Goal: Information Seeking & Learning: Learn about a topic

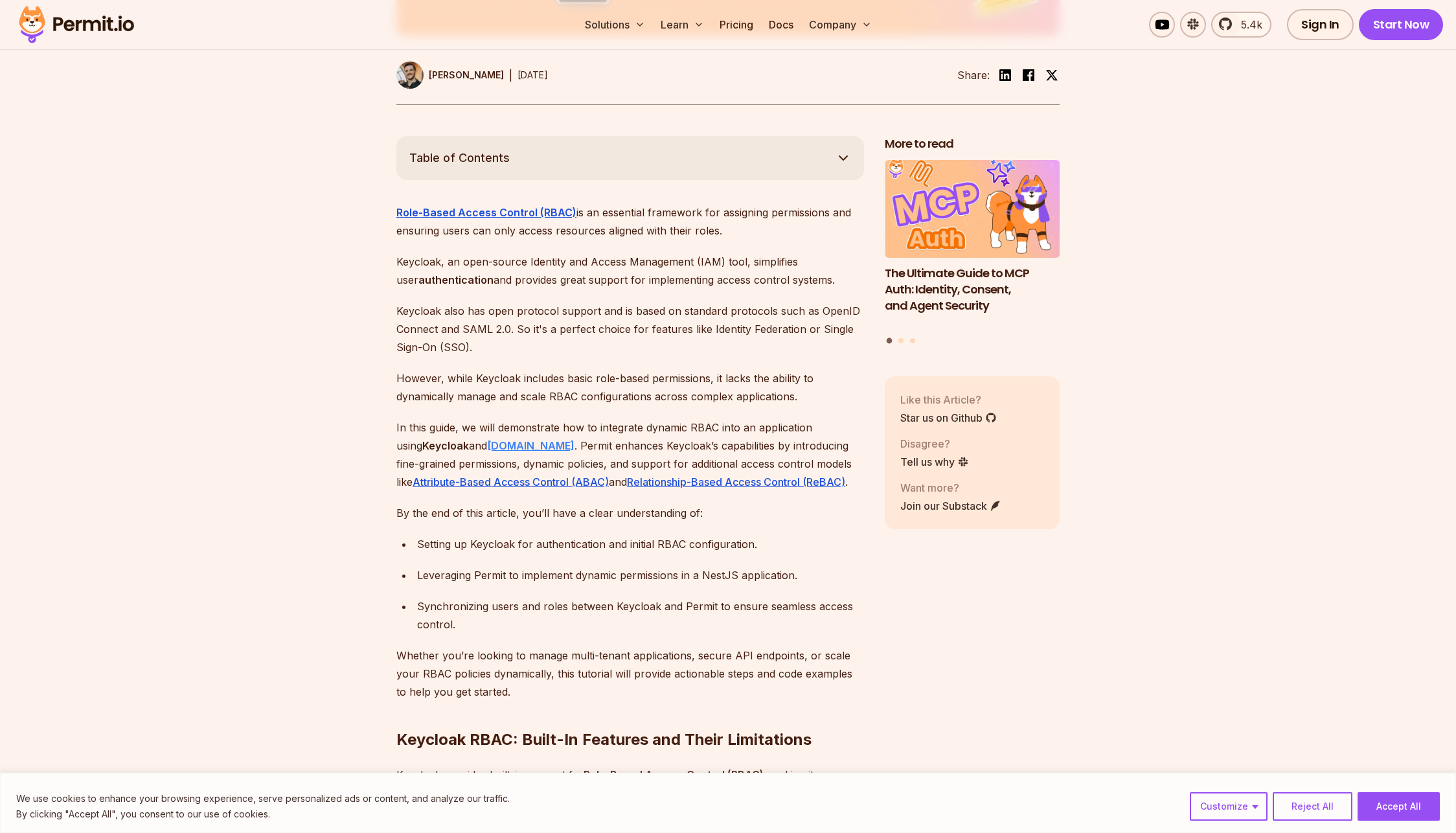
click at [496, 439] on strong "[DOMAIN_NAME]" at bounding box center [530, 446] width 87 height 13
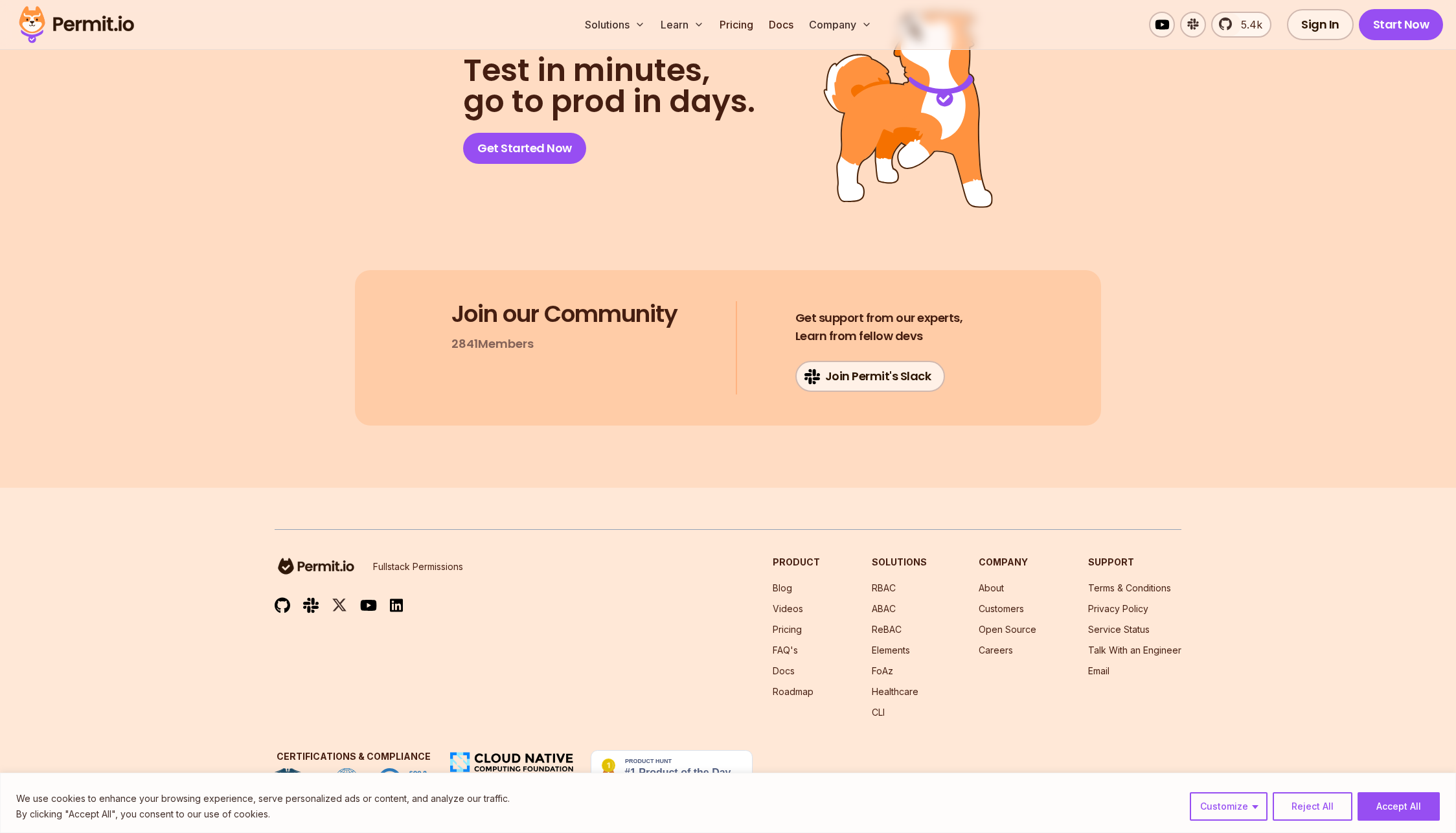
scroll to position [21068, 0]
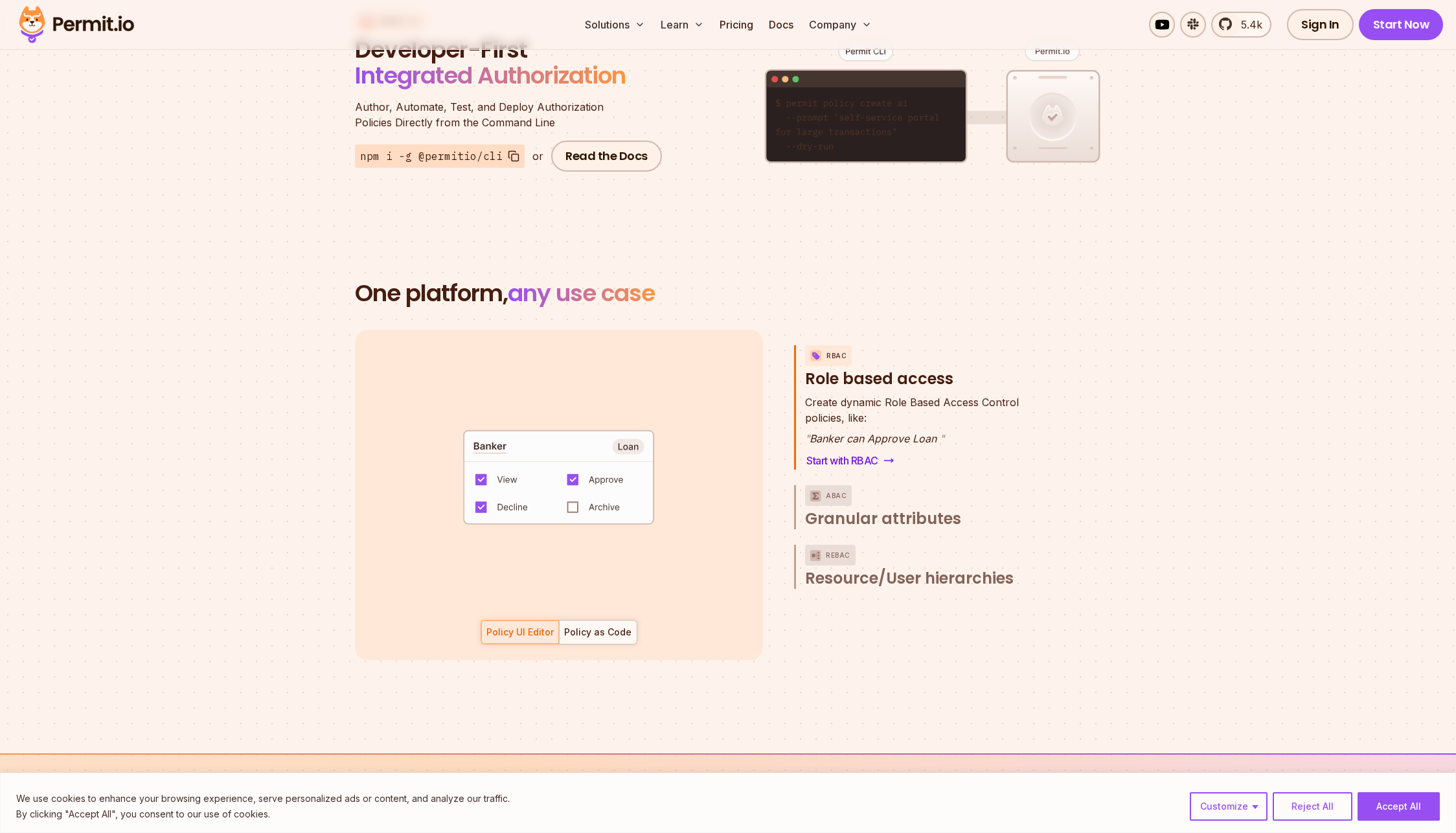
scroll to position [1771, 0]
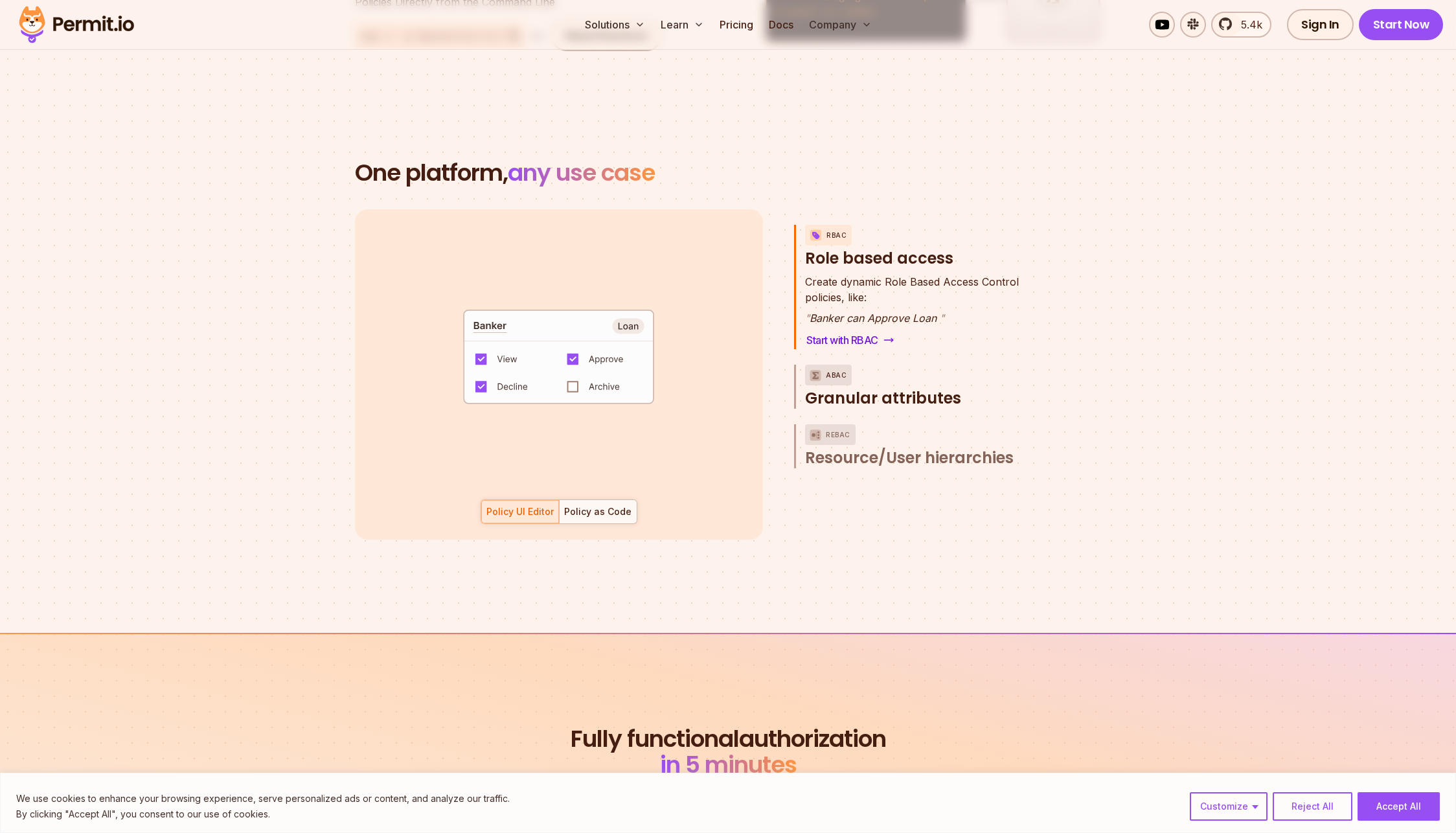
click at [829, 365] on p "ABAC" at bounding box center [837, 375] width 21 height 21
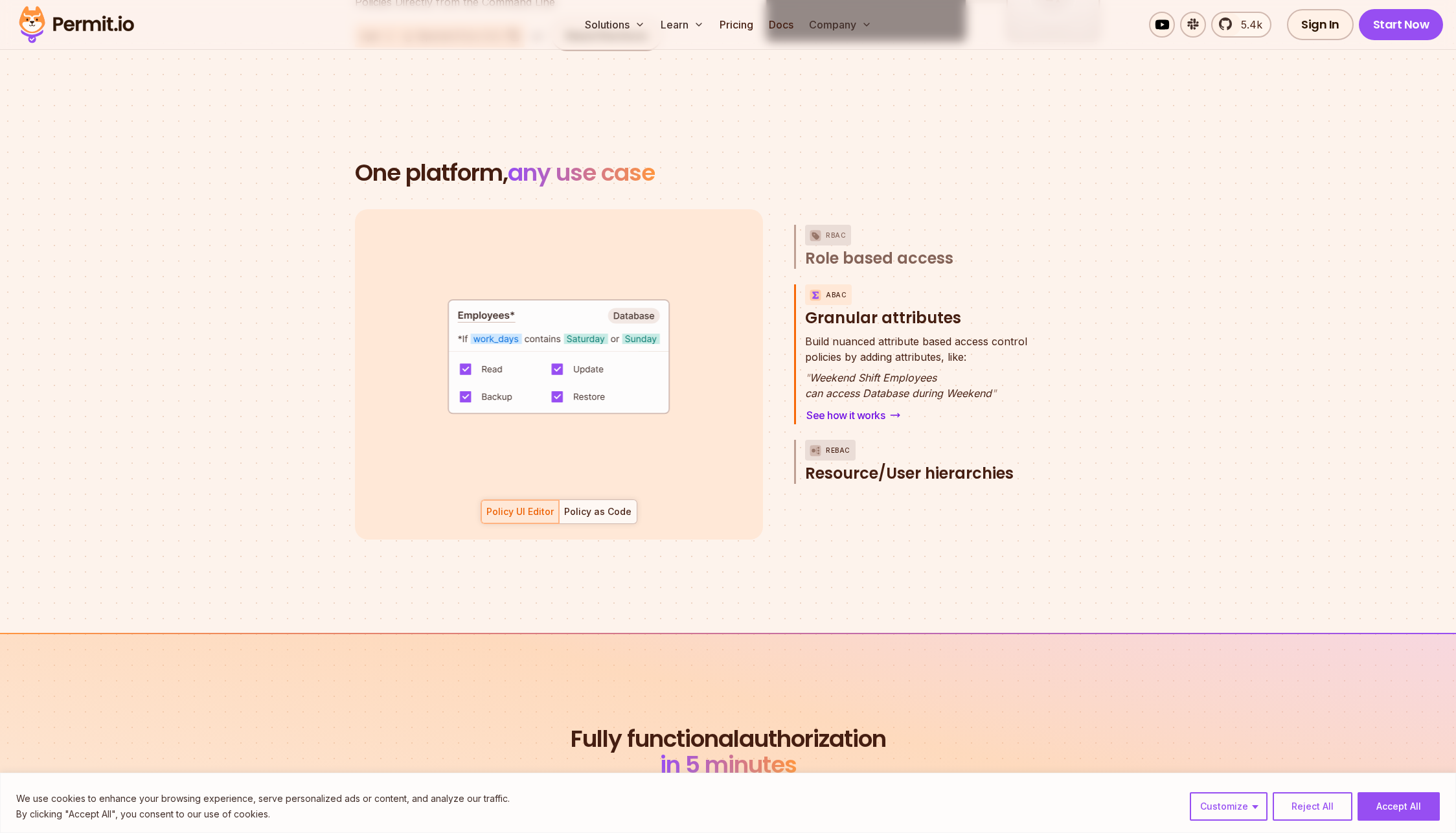
click at [867, 463] on span "Resource/User hierarchies" at bounding box center [909, 474] width 209 height 21
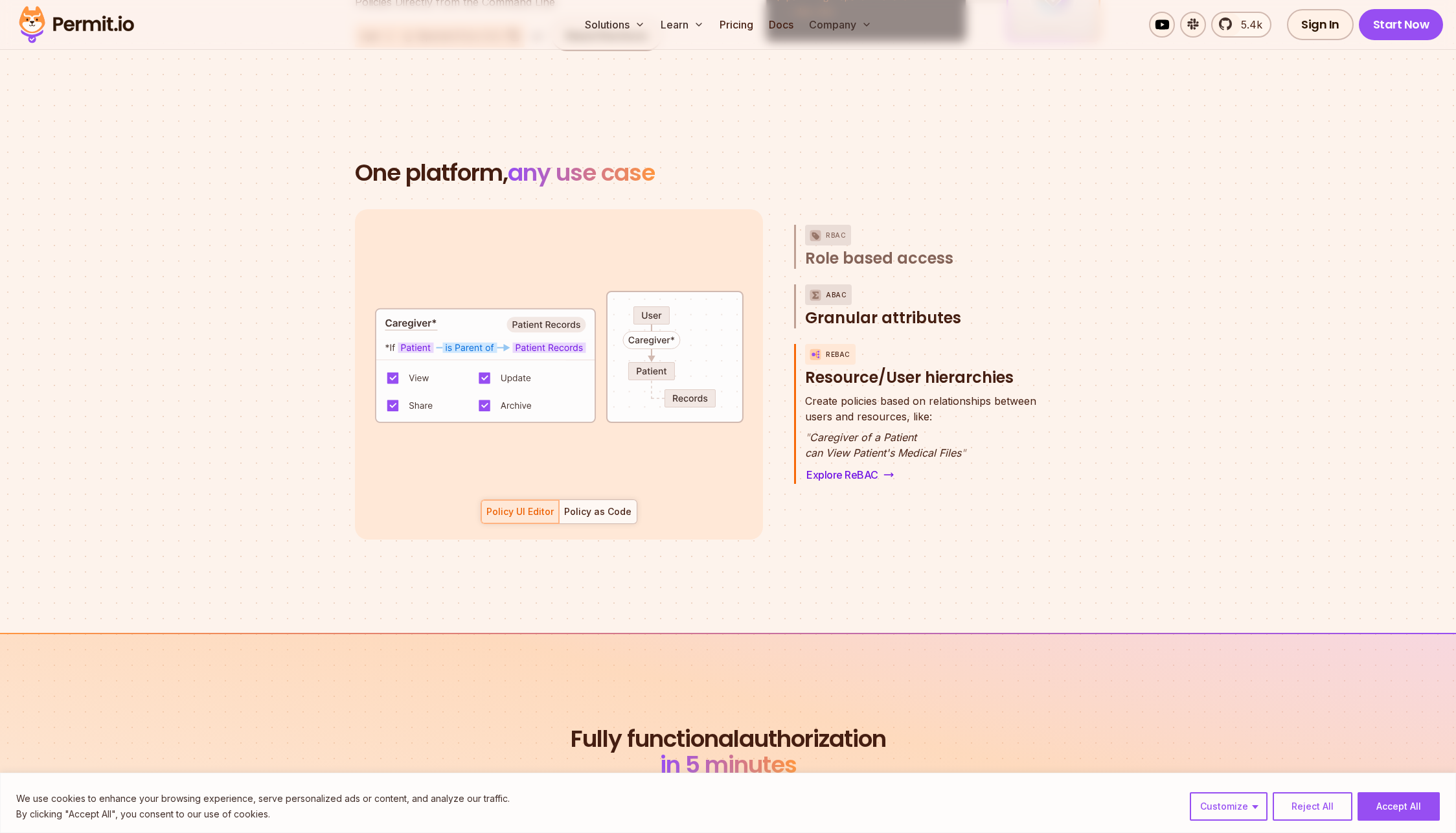
click at [838, 285] on p "ABAC" at bounding box center [837, 295] width 21 height 21
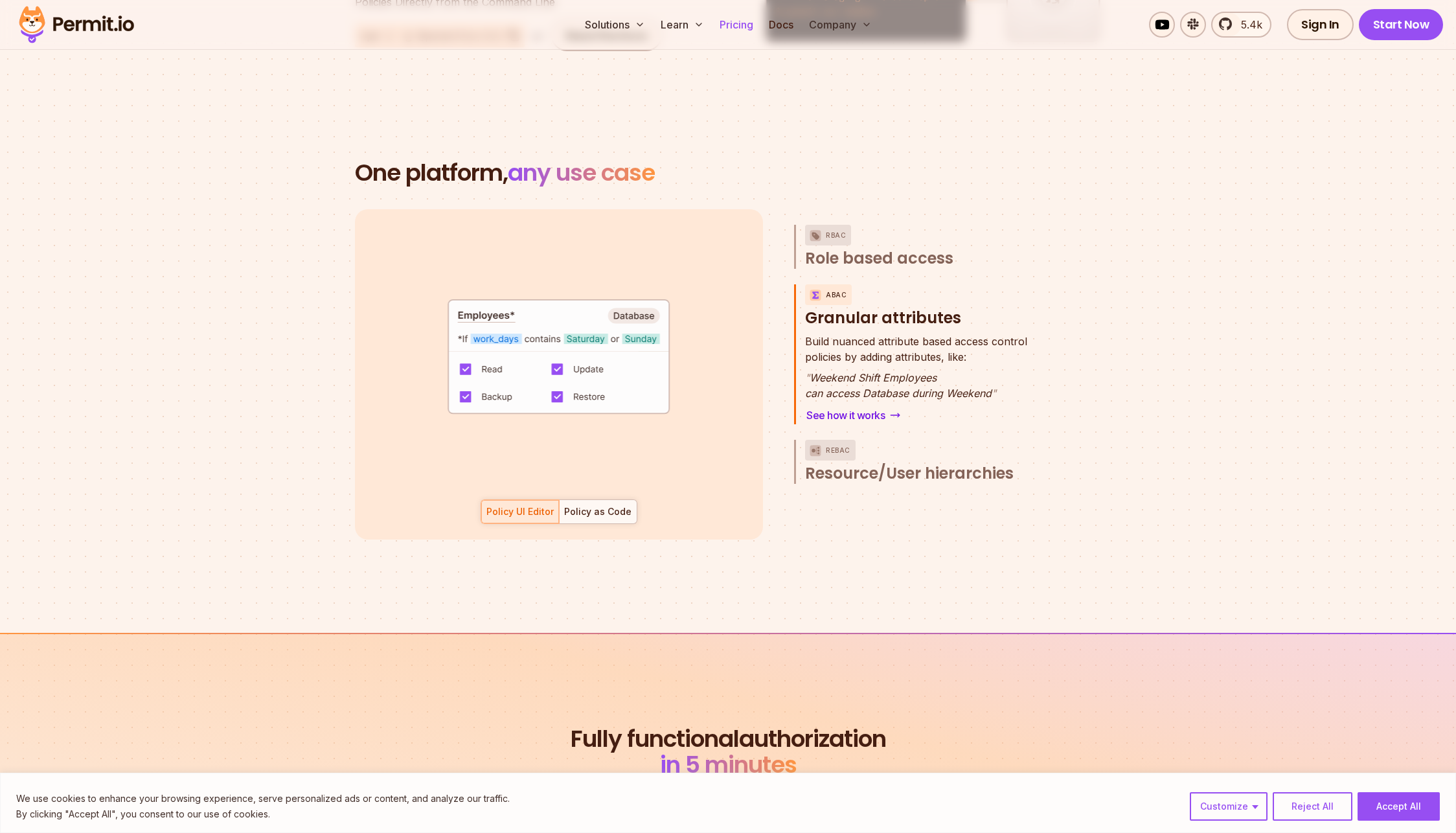
click at [725, 23] on link "Pricing" at bounding box center [736, 24] width 44 height 26
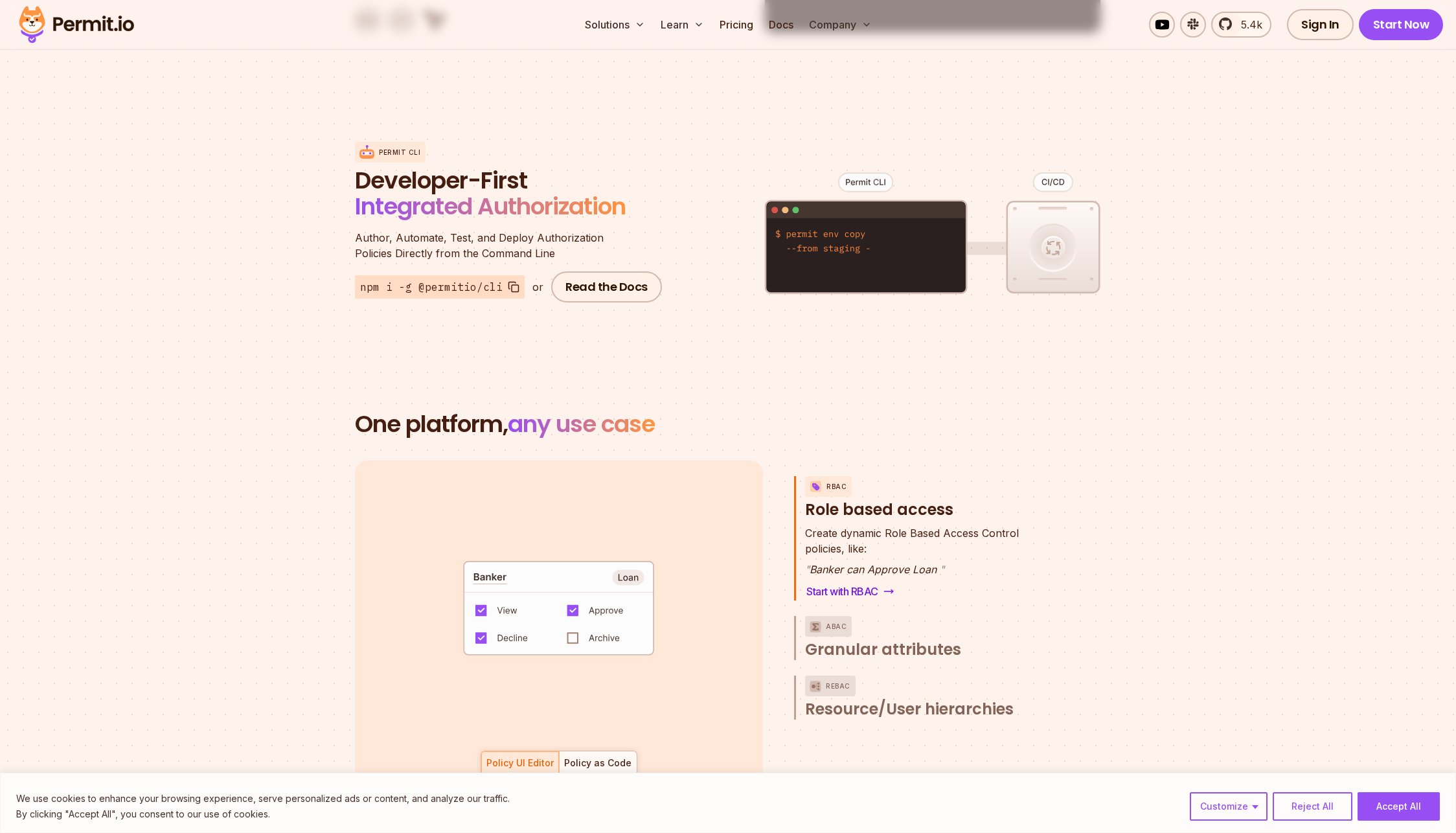
scroll to position [1771, 0]
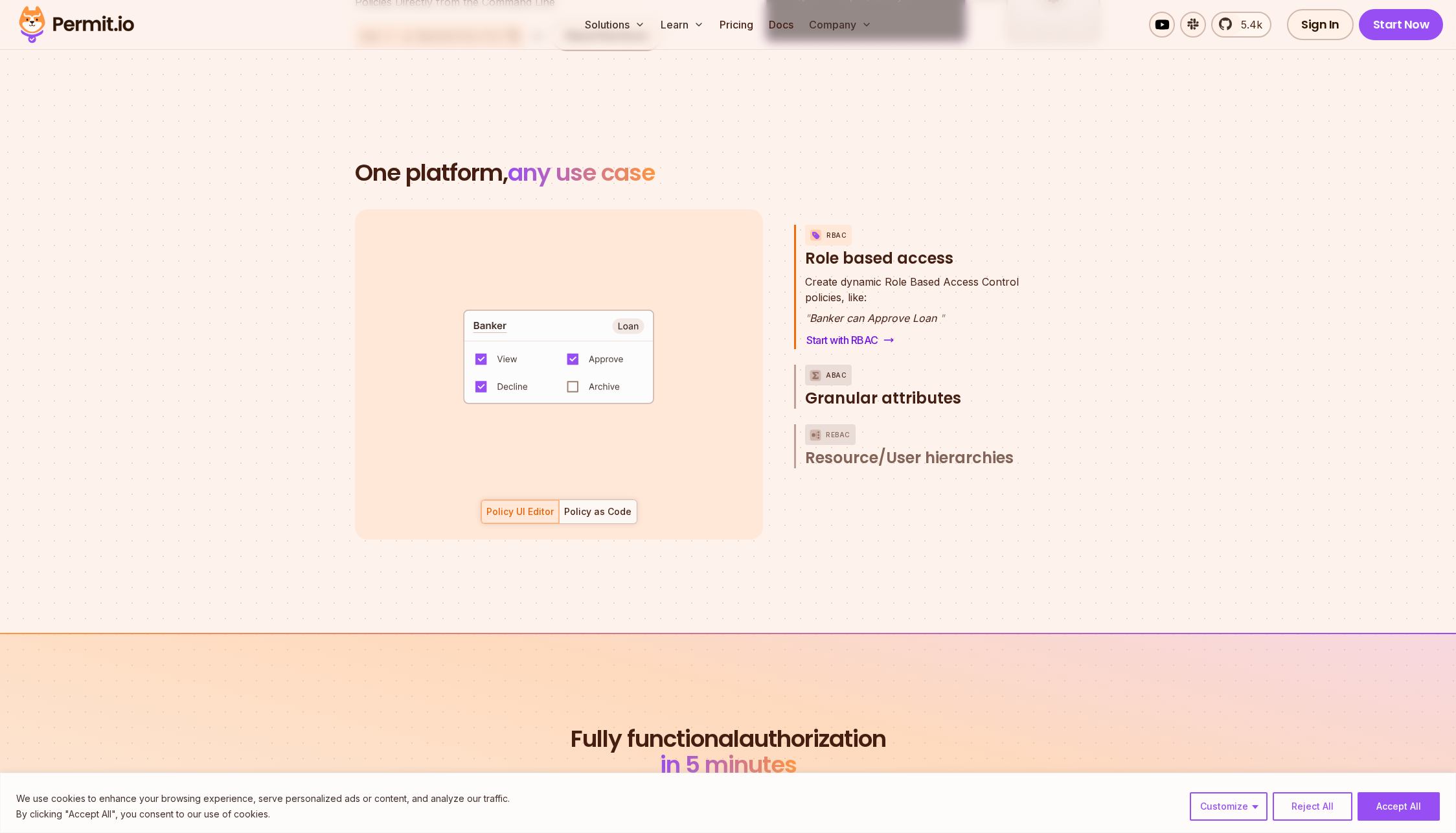
click at [819, 367] on img "button" at bounding box center [815, 375] width 15 height 16
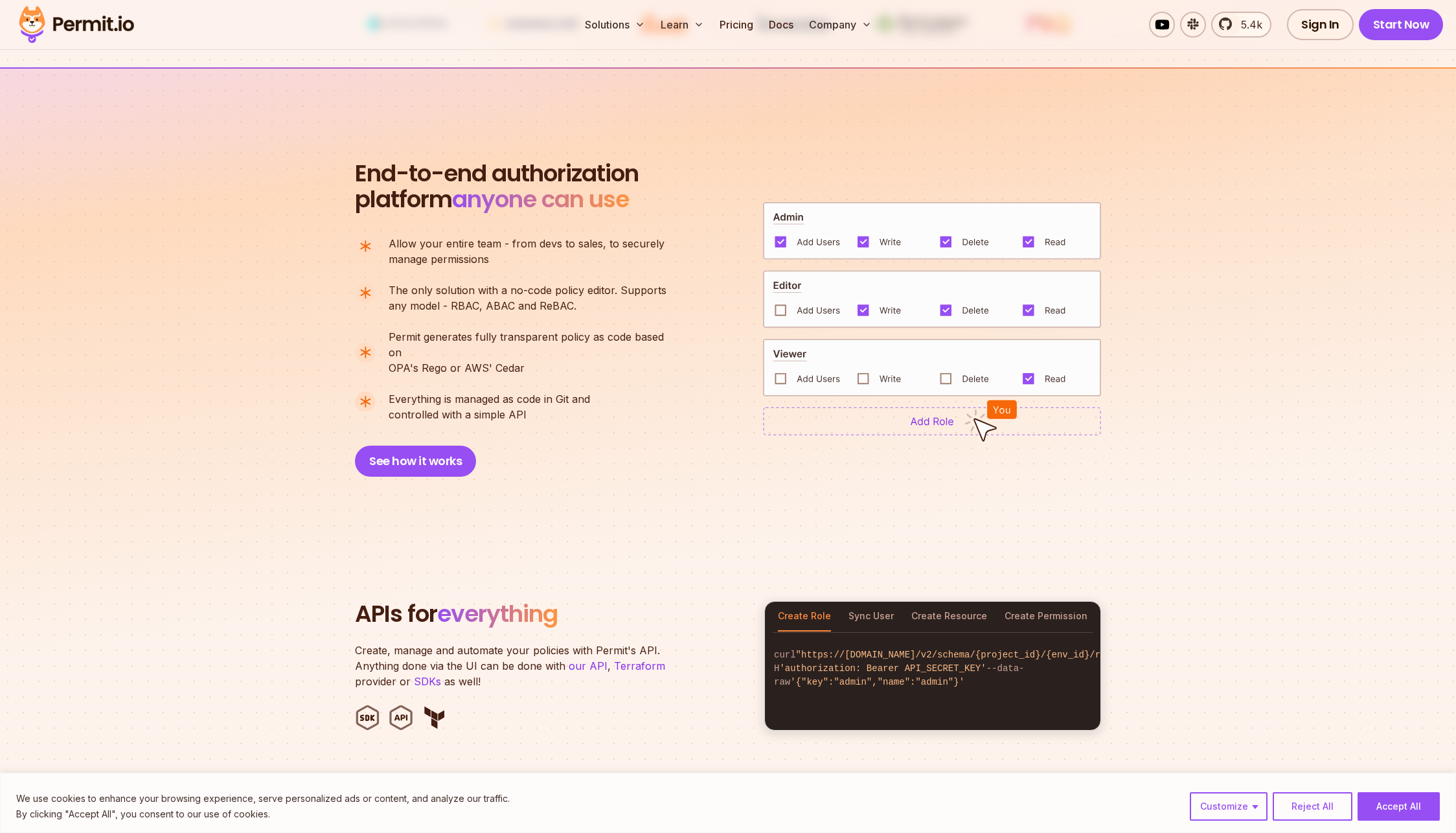
scroll to position [864, 0]
